Goal: Information Seeking & Learning: Learn about a topic

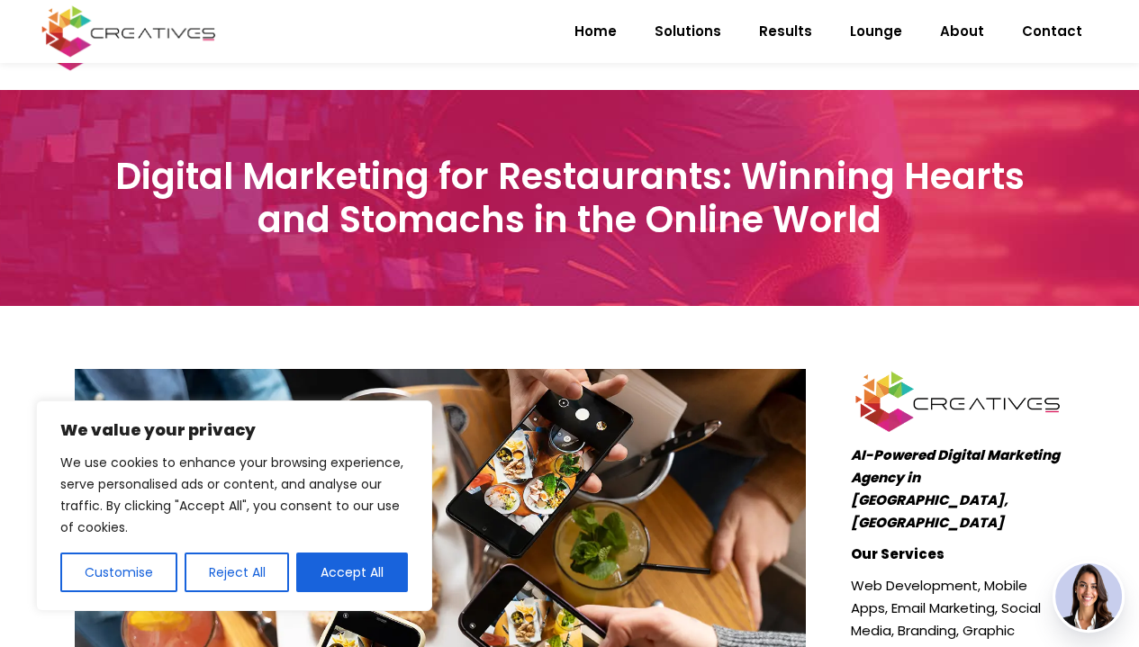
scroll to position [566, 0]
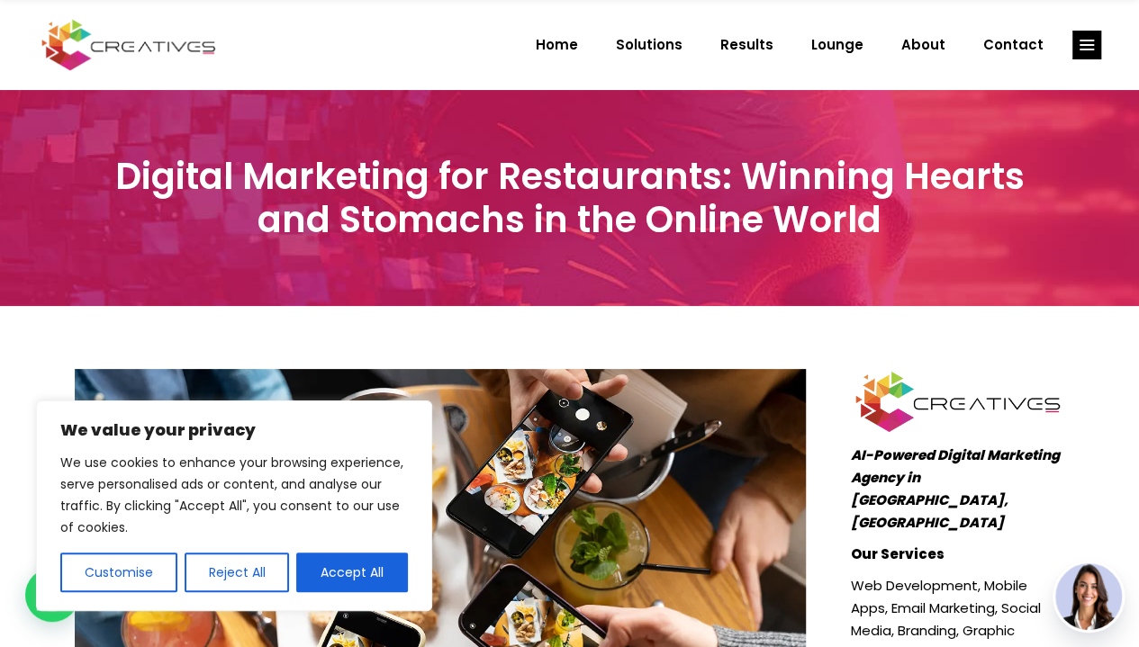
click at [546, 565] on img at bounding box center [441, 612] width 732 height 487
click at [254, 563] on button "Reject All" at bounding box center [237, 573] width 105 height 40
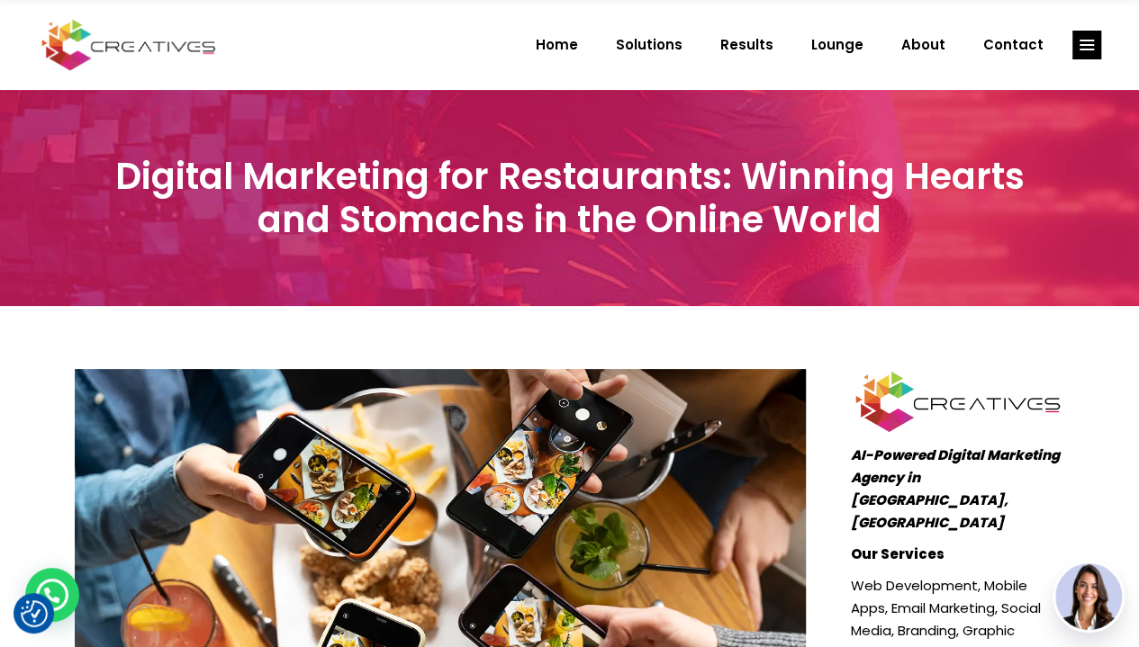
click at [492, 442] on img at bounding box center [441, 612] width 732 height 487
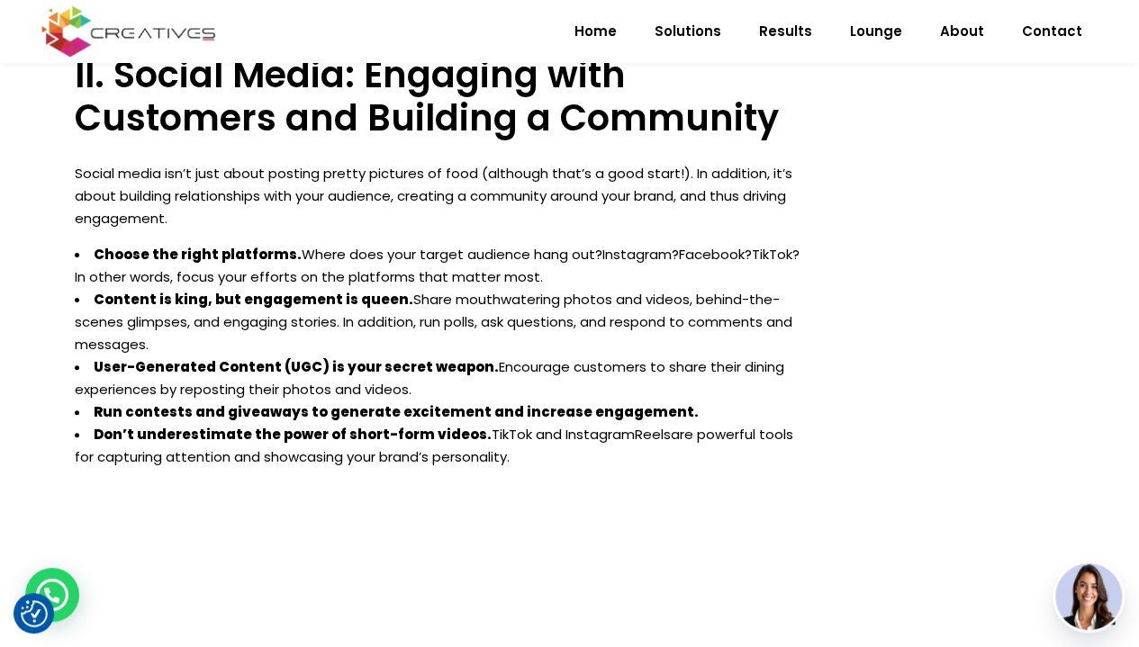
scroll to position [3781, 0]
